Goal: Task Accomplishment & Management: Manage account settings

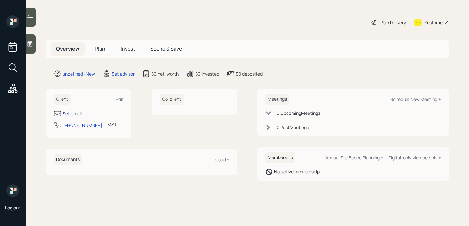
click at [74, 113] on div "Set email" at bounding box center [72, 113] width 19 height 7
select select "America/[GEOGRAPHIC_DATA]"
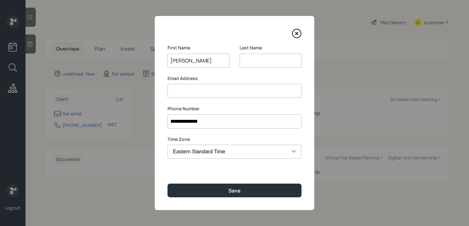
type input "[PERSON_NAME]"
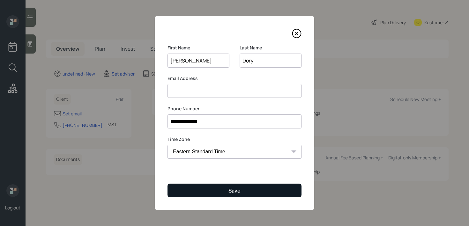
type input "Dory"
click at [208, 189] on button "Save" at bounding box center [235, 191] width 134 height 14
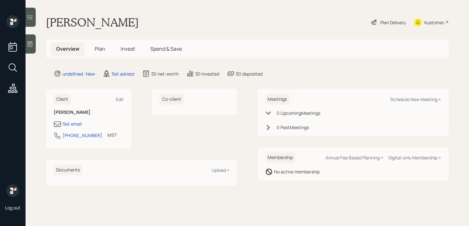
click at [31, 47] on icon at bounding box center [30, 43] width 5 height 5
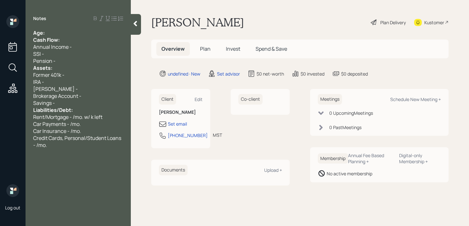
click at [77, 26] on div "Notes Age: Cash Flow: Annual Income - SSI - Pension - Assets: Former 401k - IRA…" at bounding box center [78, 116] width 105 height 203
click at [77, 38] on div "Cash Flow:" at bounding box center [78, 39] width 90 height 7
click at [77, 36] on div "Cash Flow:" at bounding box center [78, 39] width 90 height 7
click at [76, 35] on div "Age:" at bounding box center [78, 32] width 90 height 7
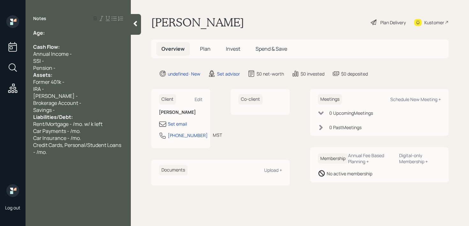
click at [76, 68] on div "Pension -" at bounding box center [78, 67] width 90 height 7
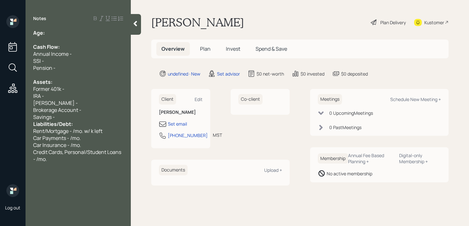
click at [85, 119] on div "Savings -" at bounding box center [78, 117] width 90 height 7
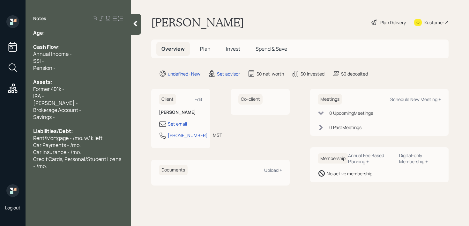
click at [50, 32] on div "Age:" at bounding box center [78, 32] width 90 height 7
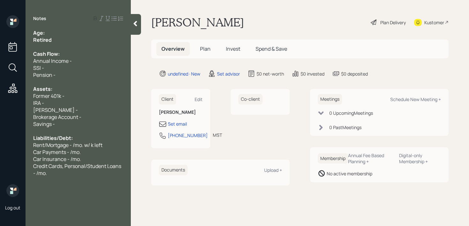
click at [57, 33] on div "Age:" at bounding box center [78, 32] width 90 height 7
drag, startPoint x: 54, startPoint y: 41, endPoint x: 0, endPoint y: 41, distance: 54.3
click at [0, 41] on div "Log out Notes Age: [DEMOGRAPHIC_DATA] Retired Cash Flow: Annual Income - SSI - …" at bounding box center [234, 113] width 469 height 226
click at [44, 29] on span "Age: [DEMOGRAPHIC_DATA]" at bounding box center [68, 32] width 71 height 7
drag, startPoint x: 59, startPoint y: 34, endPoint x: 46, endPoint y: 34, distance: 12.8
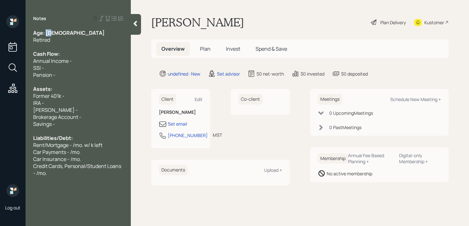
click at [46, 34] on div "Age: [DEMOGRAPHIC_DATA]" at bounding box center [78, 32] width 90 height 7
click at [85, 103] on div "IRA -" at bounding box center [78, 103] width 90 height 7
click at [89, 77] on div "Pension -" at bounding box center [78, 74] width 90 height 7
click at [82, 47] on div at bounding box center [78, 46] width 90 height 7
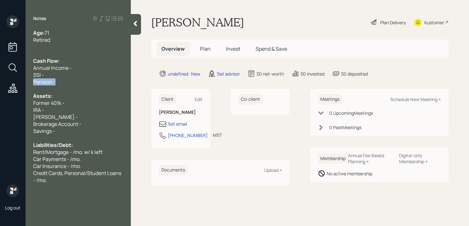
drag, startPoint x: 79, startPoint y: 79, endPoint x: 0, endPoint y: 82, distance: 78.5
click at [0, 82] on div "Log out Notes Age: [DEMOGRAPHIC_DATA] Retired Cash Flow: Annual Income - SSI - …" at bounding box center [234, 113] width 469 height 226
drag, startPoint x: 97, startPoint y: 68, endPoint x: 0, endPoint y: 67, distance: 97.0
click at [0, 67] on div "Log out Notes Age: [DEMOGRAPHIC_DATA] Retired Cash Flow: Annual Income - SSI - …" at bounding box center [234, 113] width 469 height 226
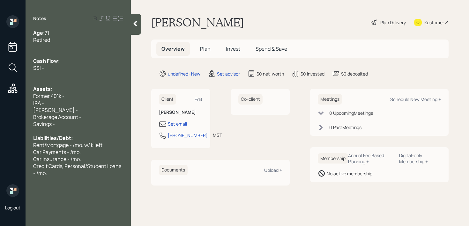
click at [78, 124] on div "Savings -" at bounding box center [78, 124] width 90 height 7
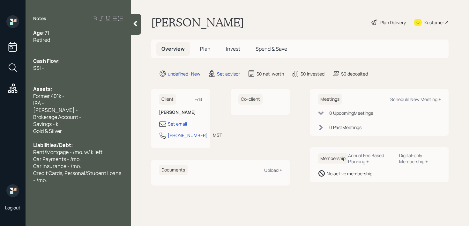
click at [82, 120] on div "Brokerage Account -" at bounding box center [78, 117] width 90 height 7
drag, startPoint x: 97, startPoint y: 118, endPoint x: 120, endPoint y: 99, distance: 29.7
click at [120, 99] on div "Age: [DEMOGRAPHIC_DATA] Retired Cash Flow: SSI - Assets: Former 401k - IRA - [P…" at bounding box center [78, 106] width 90 height 154
click at [80, 105] on div "IRA -" at bounding box center [78, 103] width 90 height 7
drag, startPoint x: 89, startPoint y: 116, endPoint x: 29, endPoint y: 104, distance: 60.8
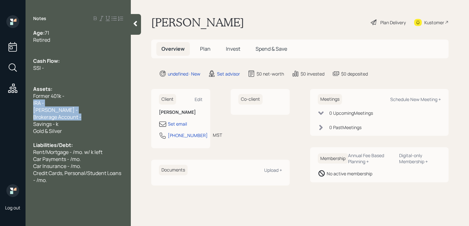
click at [29, 104] on div "Age: [DEMOGRAPHIC_DATA] Retired Cash Flow: SSI - Assets: Former 401k - IRA - [P…" at bounding box center [78, 106] width 105 height 154
click at [53, 39] on div "Retired" at bounding box center [78, 39] width 90 height 7
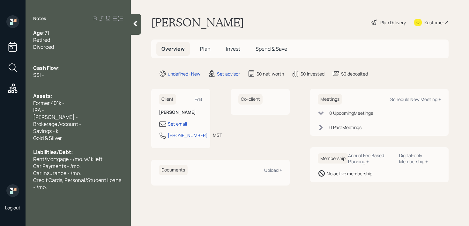
click at [51, 77] on div "SSI -" at bounding box center [78, 74] width 90 height 7
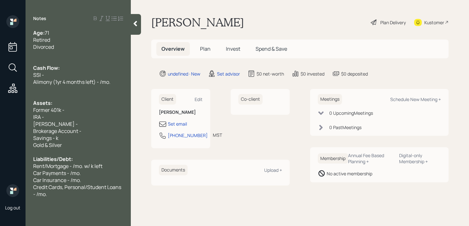
click at [59, 72] on div "SSI -" at bounding box center [78, 74] width 90 height 7
click at [91, 81] on span "Alimony (1yr 4 months left) - /mo." at bounding box center [71, 82] width 77 height 7
click at [118, 81] on div "Alimony (1yr 4 months left) - /mo." at bounding box center [78, 82] width 90 height 7
drag, startPoint x: 117, startPoint y: 81, endPoint x: 13, endPoint y: 81, distance: 104.7
click at [13, 81] on div "Log out Notes Age: [DEMOGRAPHIC_DATA] Retired Divorced Cash Flow: SSI - little …" at bounding box center [234, 113] width 469 height 226
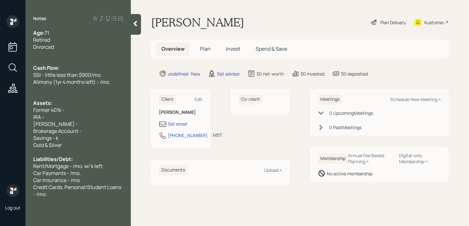
click at [62, 83] on span "Alimony (1yr 4 months left) - /mo." at bounding box center [71, 82] width 77 height 7
click at [96, 83] on span "Alimony (1yr 4 months left) - /mo." at bounding box center [71, 82] width 77 height 7
click at [101, 83] on span "Alimony (1yr 4 months left) - /mo." at bounding box center [71, 82] width 77 height 7
click at [56, 83] on span "Alimony (1yr 4 months left) - /mo." at bounding box center [71, 82] width 77 height 7
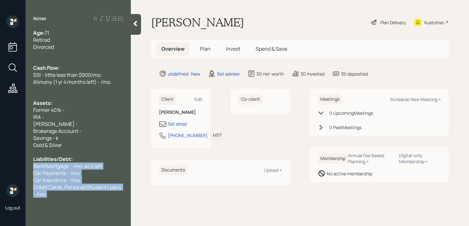
drag, startPoint x: 63, startPoint y: 196, endPoint x: 31, endPoint y: 165, distance: 44.2
click at [31, 165] on div "Age: [DEMOGRAPHIC_DATA] Retired Divorced Cash Flow: SSI - little less than $900…" at bounding box center [78, 113] width 105 height 169
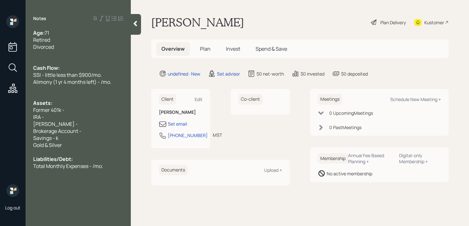
click at [56, 139] on span "Savings - k" at bounding box center [45, 138] width 25 height 7
click at [69, 139] on div "Savings - 20k" at bounding box center [78, 138] width 90 height 7
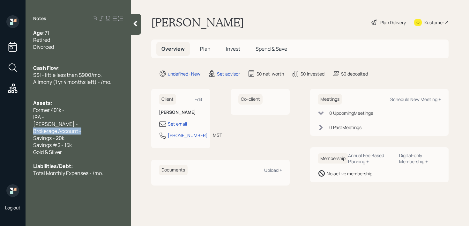
drag, startPoint x: 85, startPoint y: 130, endPoint x: 11, endPoint y: 130, distance: 73.7
click at [14, 130] on div "Log out Notes Age: [DEMOGRAPHIC_DATA] Retired Divorced Cash Flow: SSI - little …" at bounding box center [234, 113] width 469 height 226
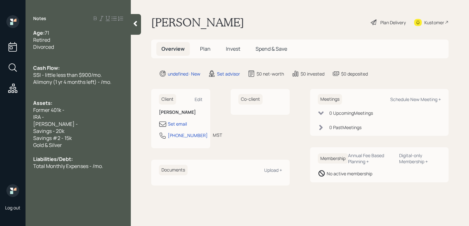
click at [53, 52] on div at bounding box center [78, 53] width 90 height 7
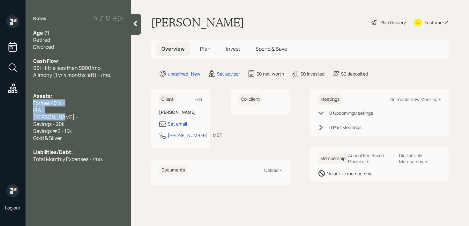
drag, startPoint x: 61, startPoint y: 116, endPoint x: 24, endPoint y: 103, distance: 39.2
click at [24, 103] on div "Log out Notes Age: [DEMOGRAPHIC_DATA] Retired Divorced Cash Flow: SSI - little …" at bounding box center [234, 113] width 469 height 226
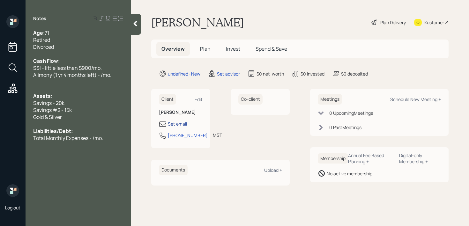
click at [186, 125] on div "Set email" at bounding box center [177, 124] width 19 height 7
select select "America/[GEOGRAPHIC_DATA]"
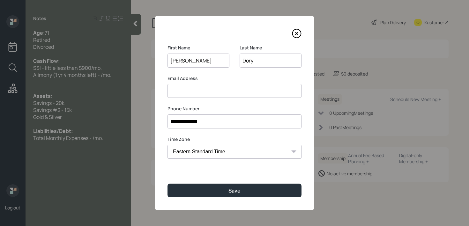
click at [209, 89] on input at bounding box center [235, 91] width 134 height 14
type input "teresadory"
click at [177, 63] on input "[PERSON_NAME]" at bounding box center [199, 61] width 62 height 14
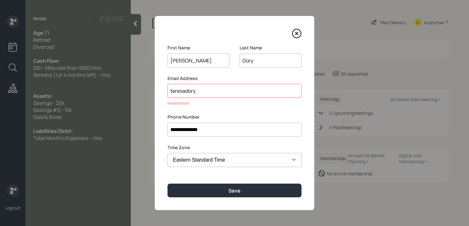
type input "[PERSON_NAME]"
click at [203, 85] on input "teresadory" at bounding box center [235, 91] width 134 height 14
click at [203, 97] on input "teresadory" at bounding box center [235, 91] width 134 height 14
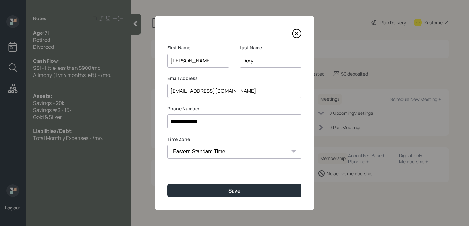
drag, startPoint x: 239, startPoint y: 88, endPoint x: 105, endPoint y: 91, distance: 133.4
click at [109, 91] on div "**********" at bounding box center [234, 113] width 469 height 226
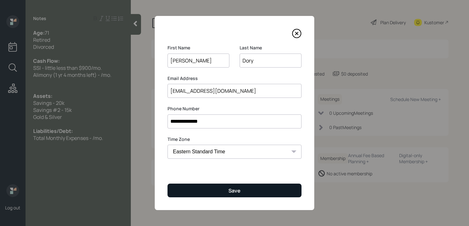
type input "[EMAIL_ADDRESS][DOMAIN_NAME]"
click at [176, 193] on button "Save" at bounding box center [235, 191] width 134 height 14
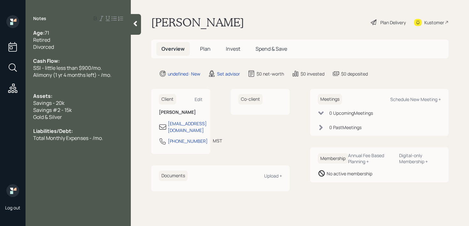
click at [80, 137] on span "Total Monthly Expenses - /mo." at bounding box center [68, 138] width 70 height 7
click at [91, 137] on span "Total Monthly Expenses - /mo." at bounding box center [68, 138] width 70 height 7
click at [93, 137] on span "Total Monthly Expenses - /mo." at bounding box center [68, 138] width 70 height 7
click at [94, 137] on span "Total Monthly Expenses - /mo." at bounding box center [68, 138] width 70 height 7
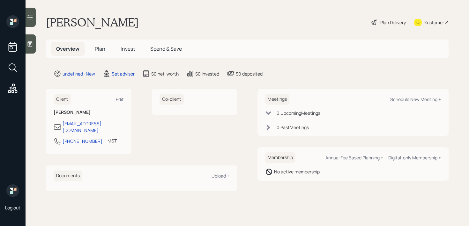
click at [32, 46] on icon at bounding box center [30, 44] width 6 height 6
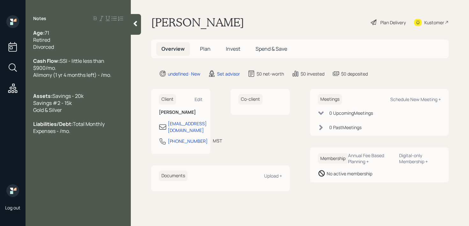
drag, startPoint x: 75, startPoint y: 113, endPoint x: 0, endPoint y: 113, distance: 75.0
click at [0, 113] on div "Log out Notes Age: 71 Retired Divorced Cash Flow: SSI - little less than $900/m…" at bounding box center [234, 113] width 469 height 226
drag, startPoint x: 76, startPoint y: 109, endPoint x: 0, endPoint y: 110, distance: 76.0
click at [0, 110] on div "Log out Notes Age: 71 Retired Divorced Cash Flow: SSI - little less than $900/m…" at bounding box center [234, 113] width 469 height 226
click at [133, 25] on icon at bounding box center [135, 23] width 6 height 6
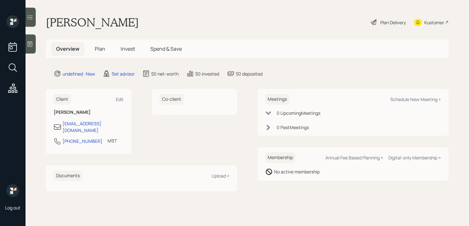
click at [252, 24] on div "Teresa Dory Plan Delivery Kustomer" at bounding box center [247, 22] width 403 height 14
